Goal: Find specific page/section: Find specific page/section

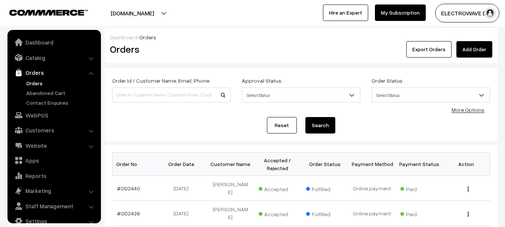
scroll to position [12, 0]
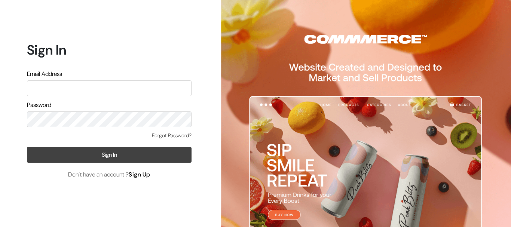
type input "kailash_parihar@hotmail.com"
click at [88, 152] on button "Sign In" at bounding box center [109, 155] width 165 height 16
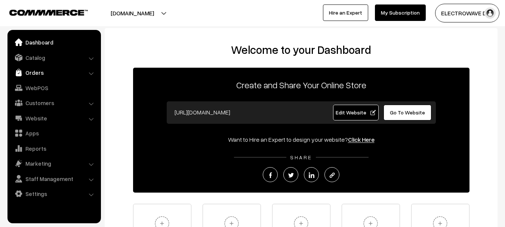
click at [39, 72] on link "Orders" at bounding box center [53, 72] width 89 height 13
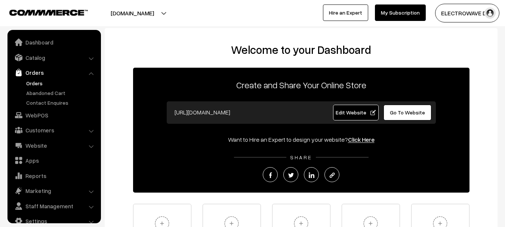
click at [34, 82] on link "Orders" at bounding box center [61, 83] width 74 height 8
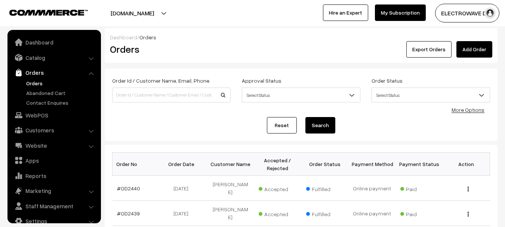
scroll to position [12, 0]
